Goal: Check status: Check status

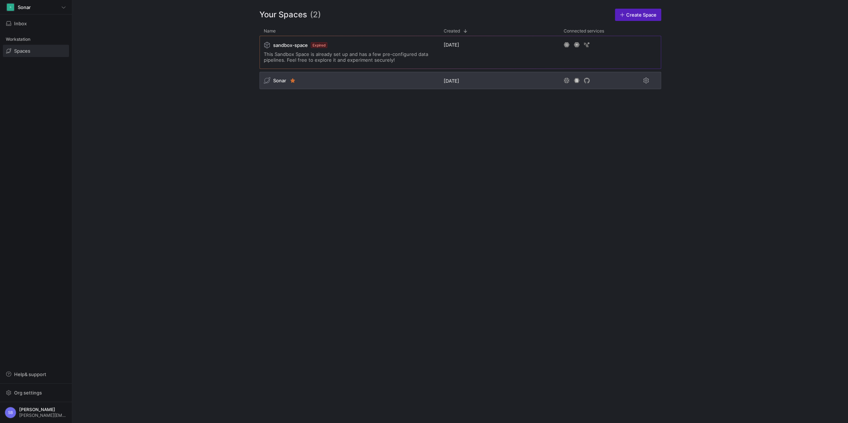
click at [282, 82] on span "Sonar" at bounding box center [279, 81] width 13 height 6
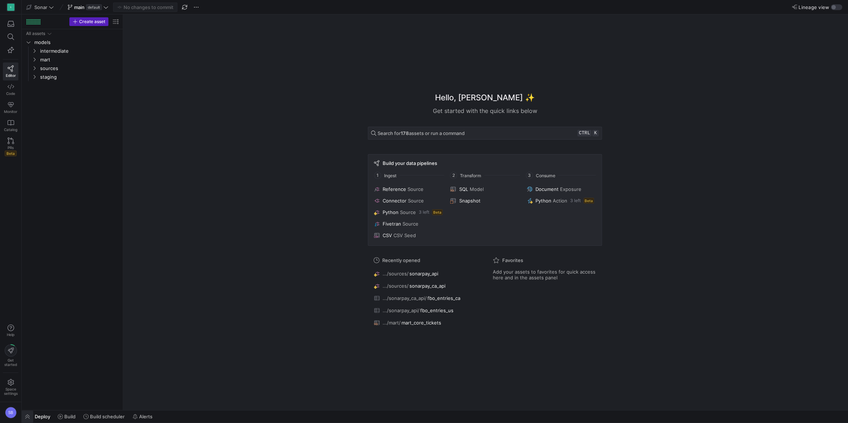
click at [27, 418] on span "button" at bounding box center [28, 417] width 12 height 12
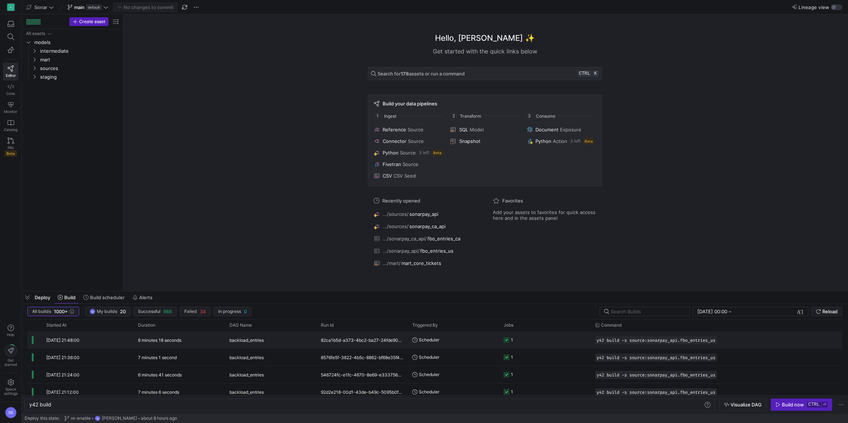
click at [210, 342] on div "6 minutes 18 seconds" at bounding box center [179, 340] width 91 height 17
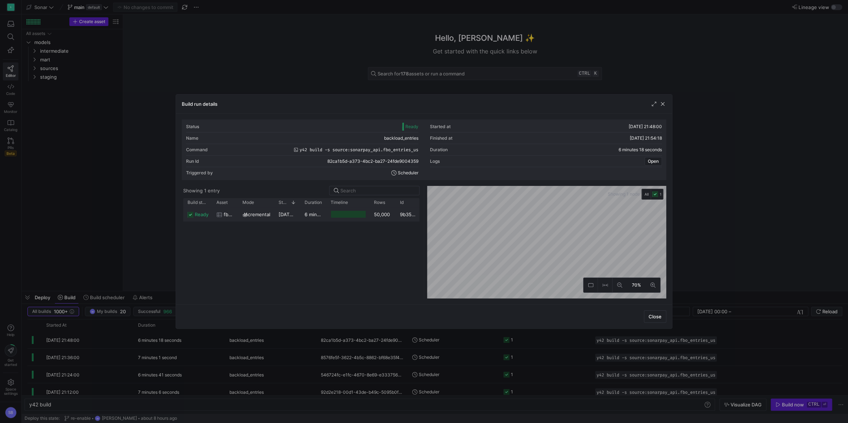
click at [306, 214] on y42-duration "6 minutes 15 seconds" at bounding box center [328, 215] width 49 height 6
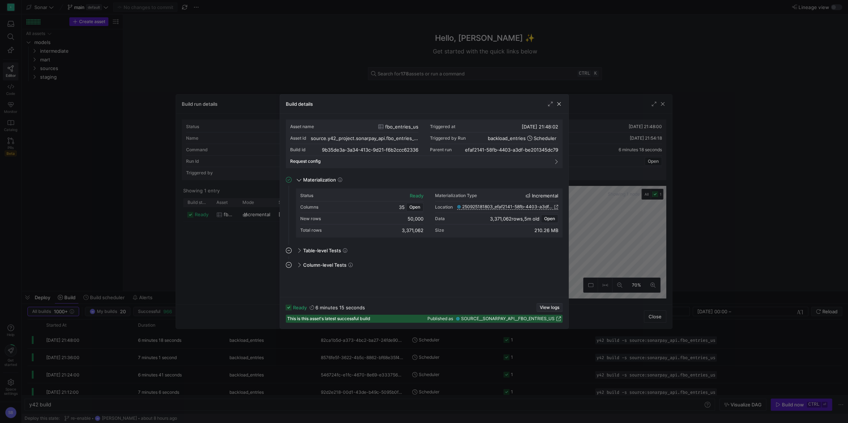
click at [546, 309] on span "View logs" at bounding box center [550, 307] width 20 height 5
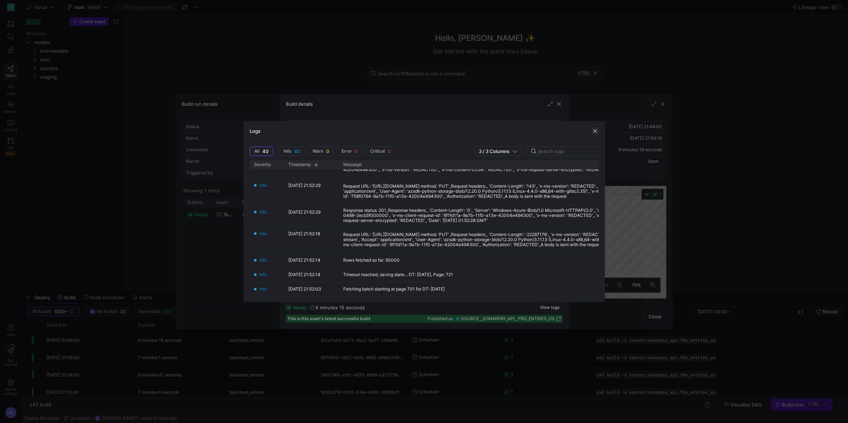
click at [598, 129] on span "button" at bounding box center [594, 130] width 7 height 7
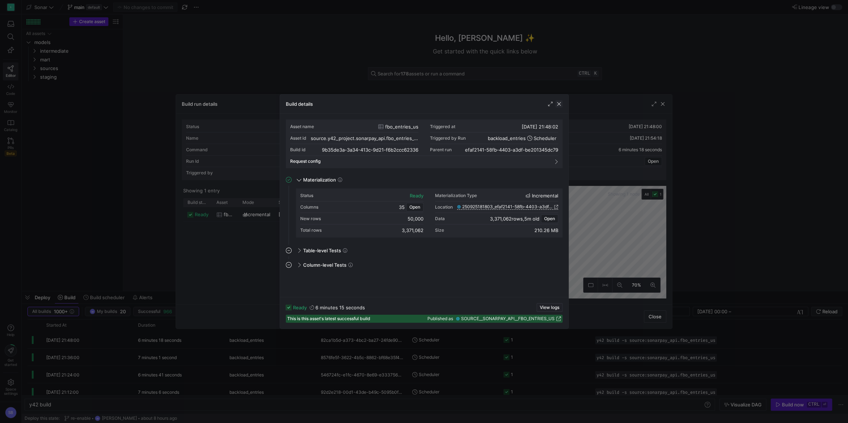
click at [561, 104] on span "button" at bounding box center [558, 103] width 7 height 7
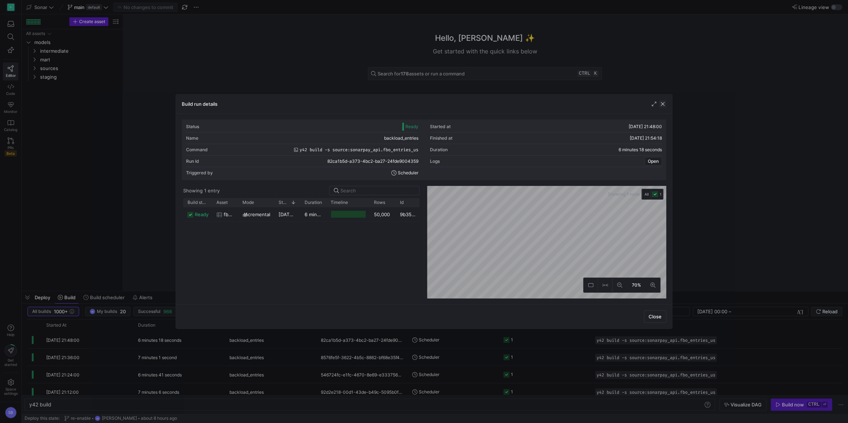
click at [663, 105] on span "button" at bounding box center [662, 103] width 7 height 7
